Goal: Task Accomplishment & Management: Manage account settings

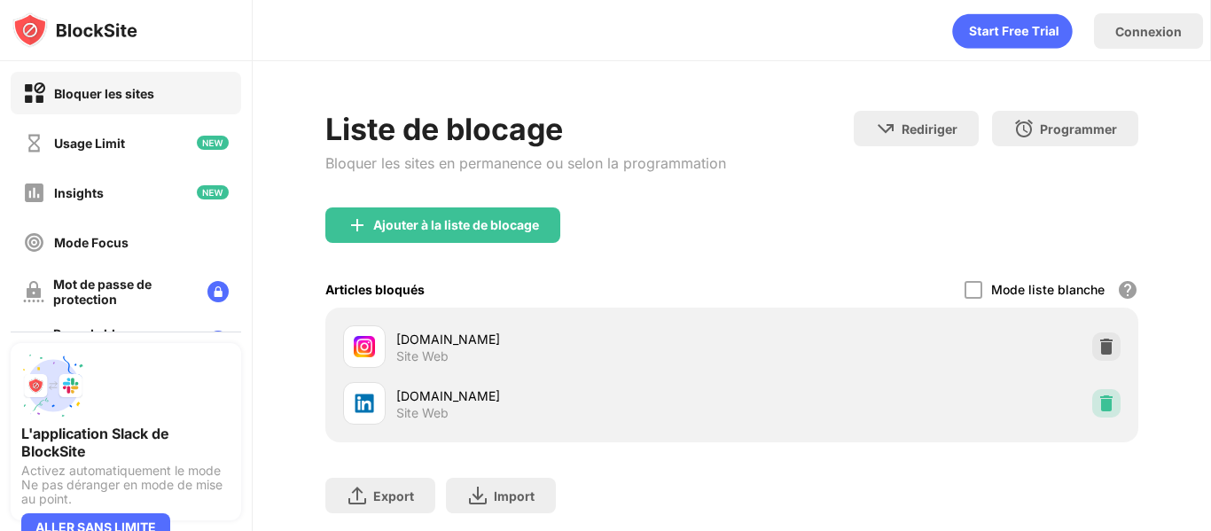
click at [1098, 409] on img at bounding box center [1107, 404] width 18 height 18
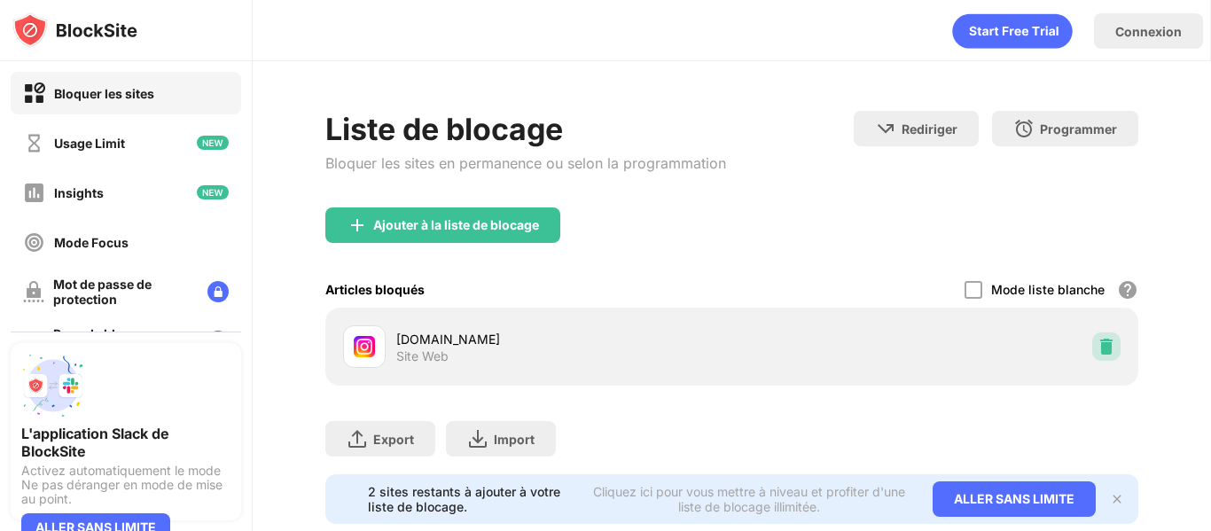
click at [1098, 344] on img at bounding box center [1107, 347] width 18 height 18
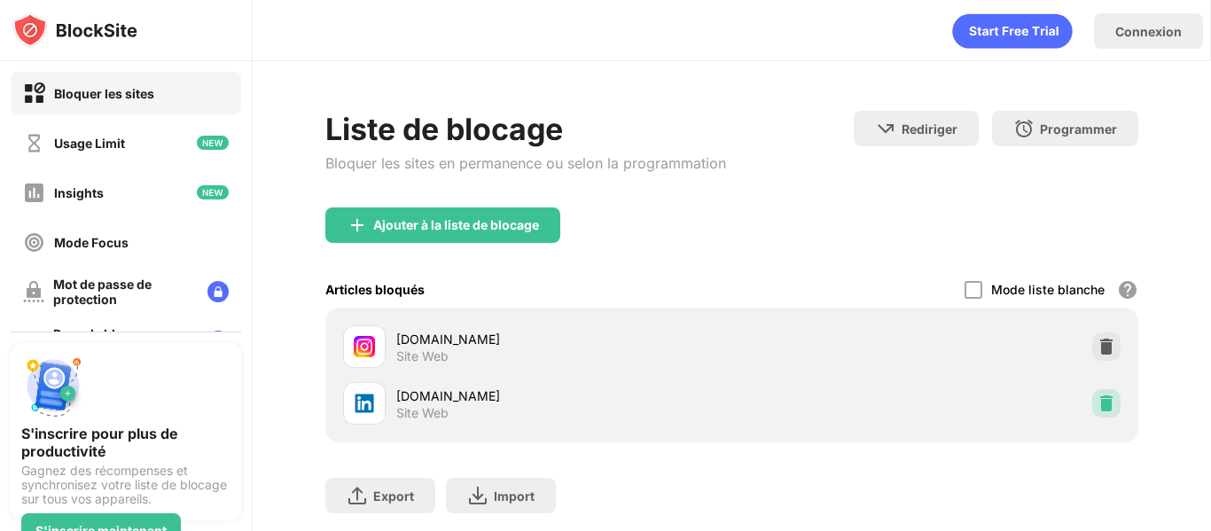
click at [1098, 401] on img at bounding box center [1107, 404] width 18 height 18
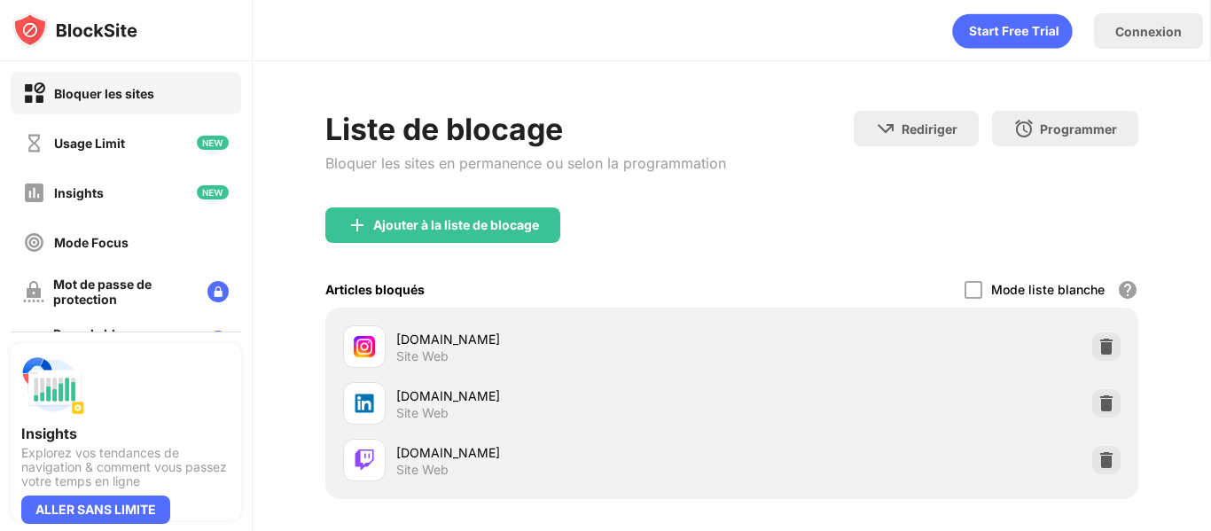
click at [1108, 410] on div "linkedin.com Site Web" at bounding box center [732, 403] width 792 height 57
click at [1098, 399] on img at bounding box center [1107, 404] width 18 height 18
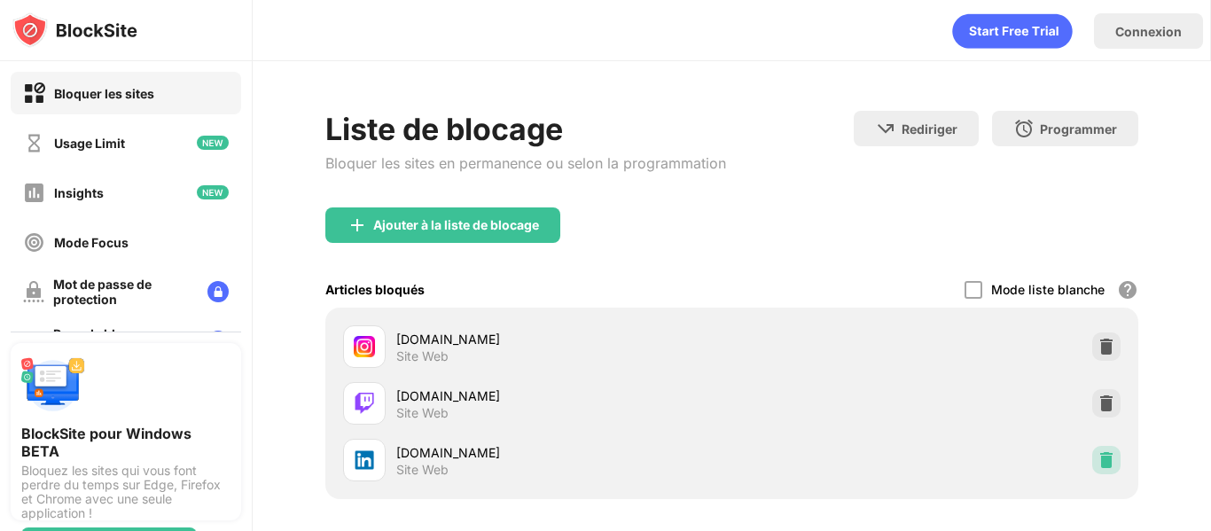
click at [1098, 456] on img at bounding box center [1107, 460] width 18 height 18
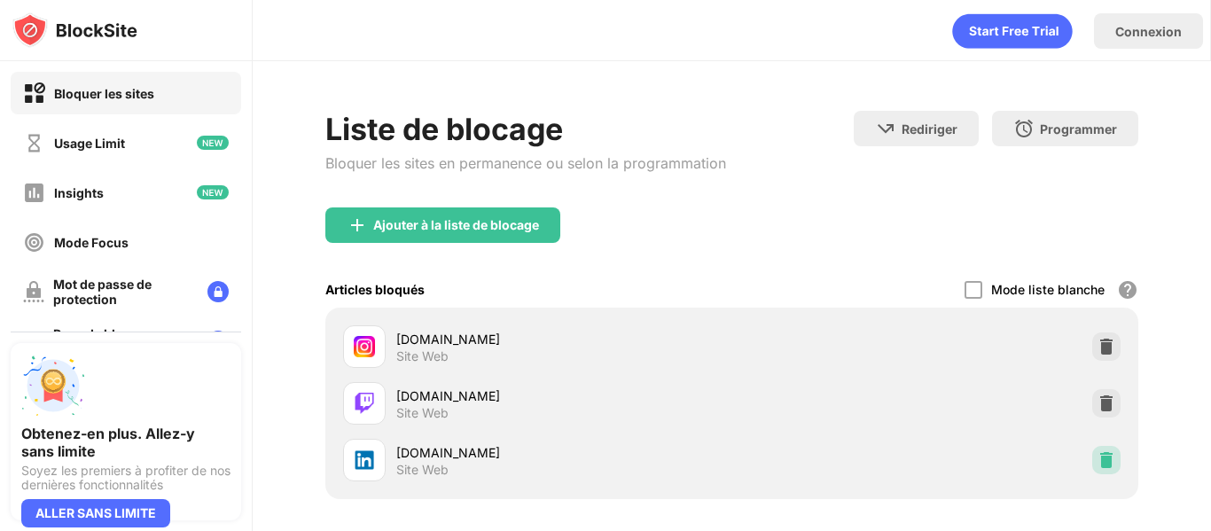
click at [1098, 454] on img at bounding box center [1107, 460] width 18 height 18
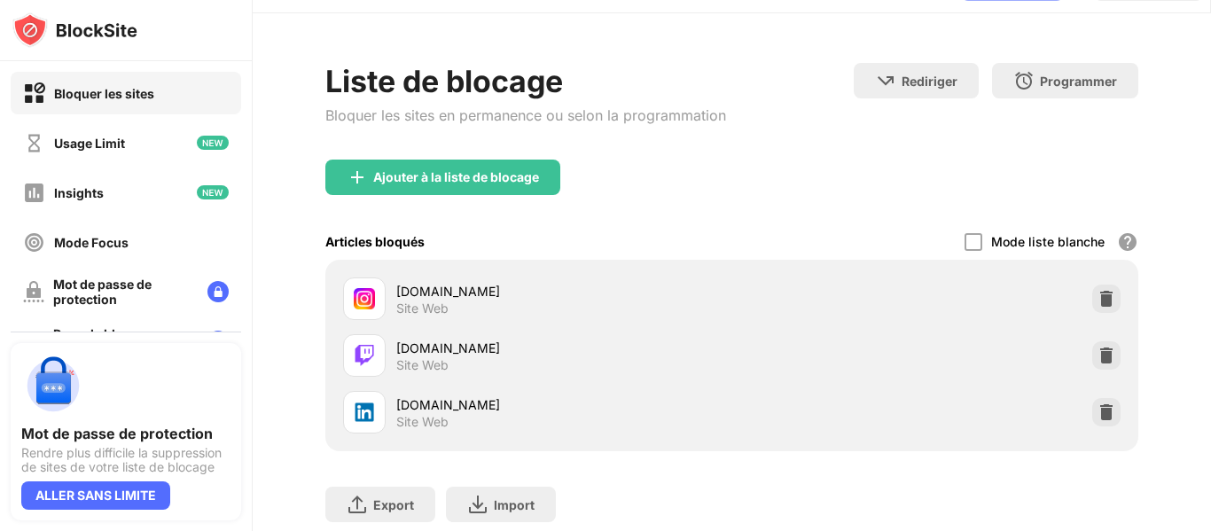
scroll to position [52, 0]
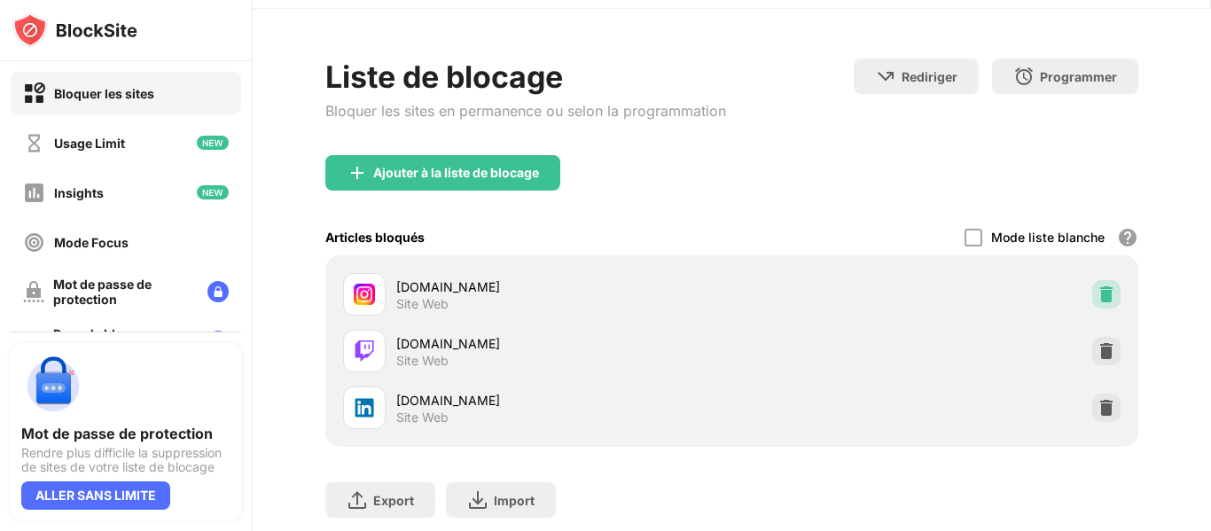
click at [1098, 302] on img at bounding box center [1107, 294] width 18 height 18
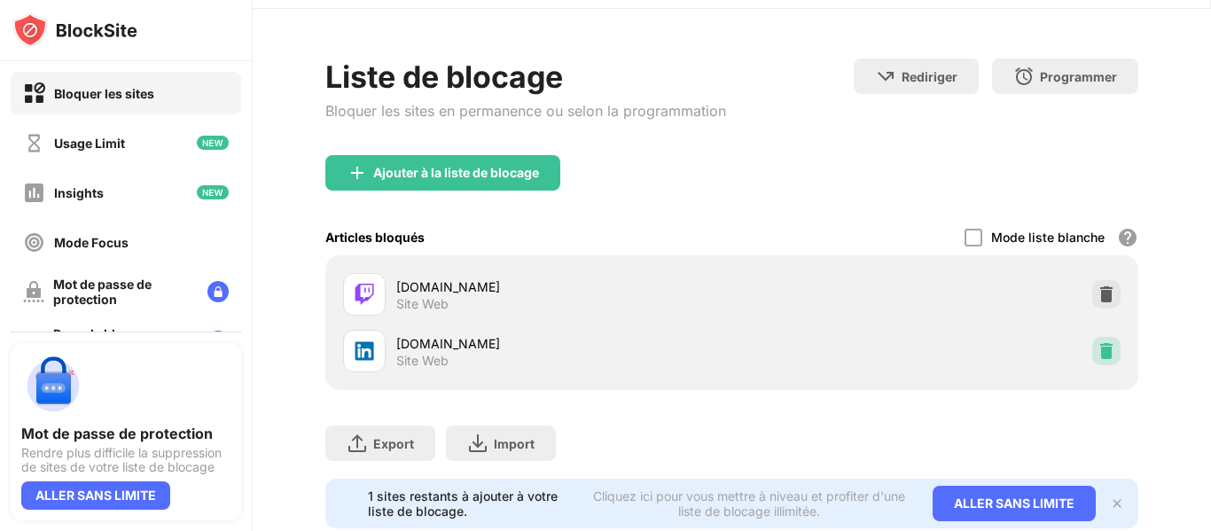
click at [1099, 359] on img at bounding box center [1107, 351] width 18 height 18
